Goal: Transaction & Acquisition: Purchase product/service

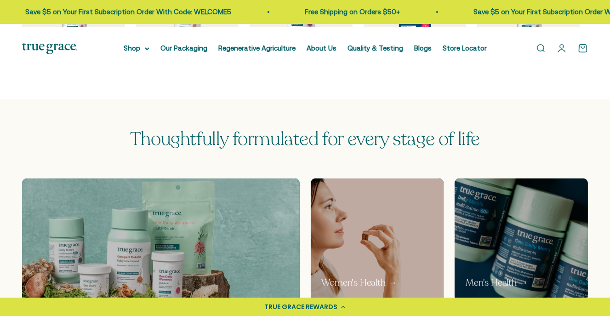
scroll to position [165, 0]
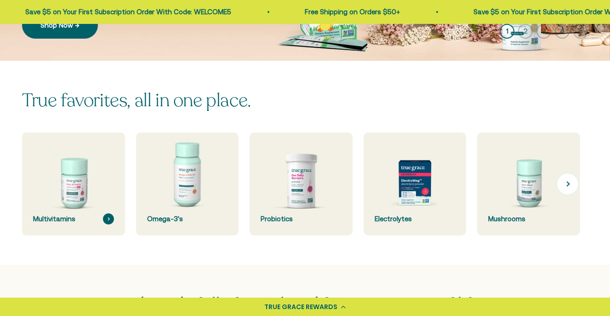
click at [73, 238] on img at bounding box center [73, 184] width 109 height 109
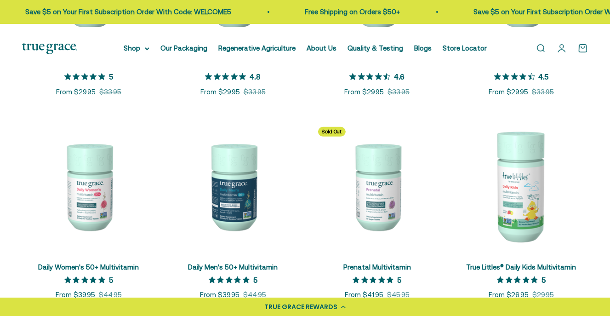
scroll to position [386, 0]
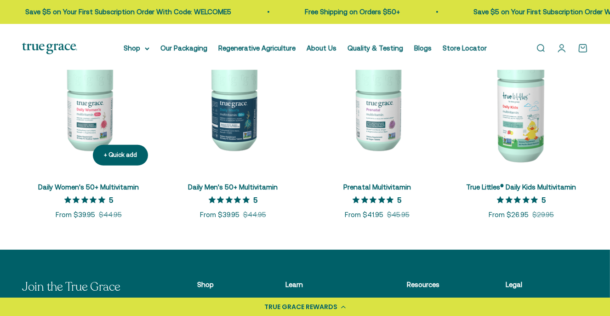
click at [96, 173] on img at bounding box center [88, 106] width 133 height 133
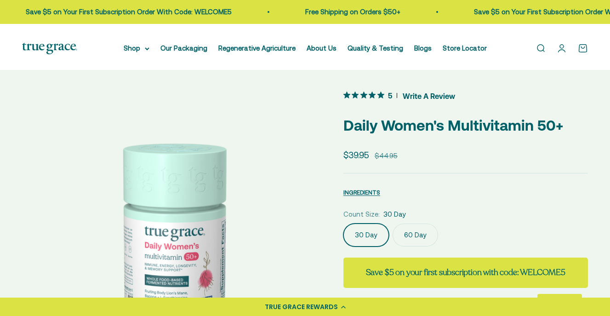
scroll to position [165, 0]
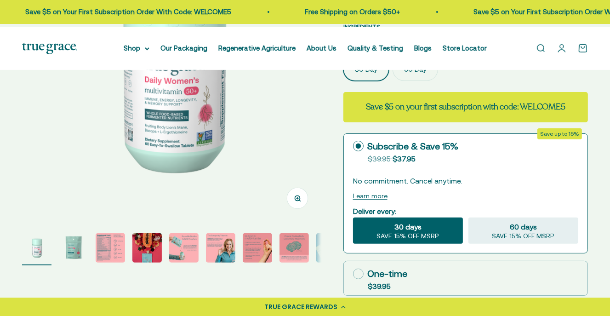
click at [104, 262] on img "Go to item 3" at bounding box center [110, 247] width 29 height 29
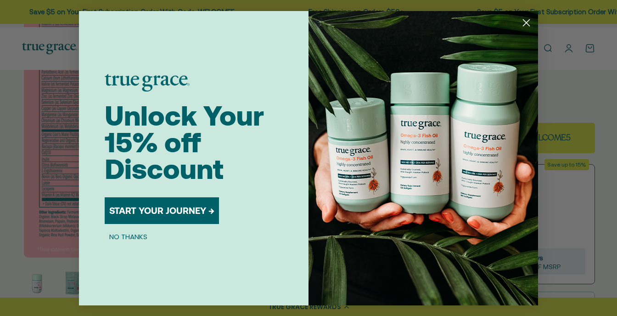
scroll to position [138, 0]
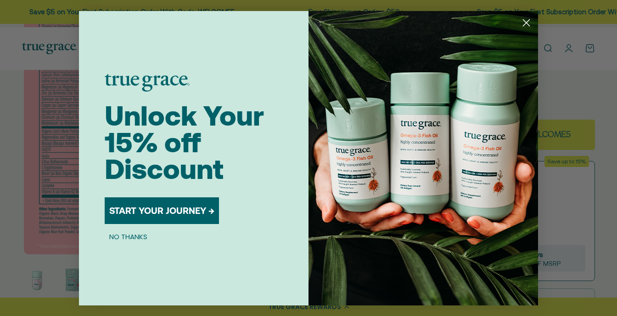
click at [528, 22] on circle "Close dialog" at bounding box center [526, 22] width 15 height 15
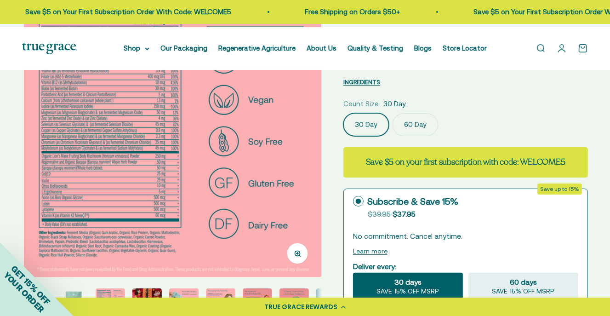
scroll to position [0, 0]
